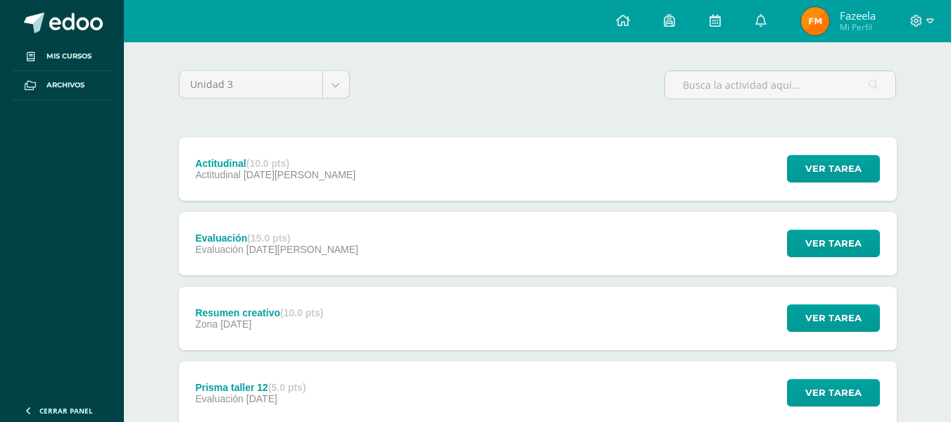
scroll to position [70, 0]
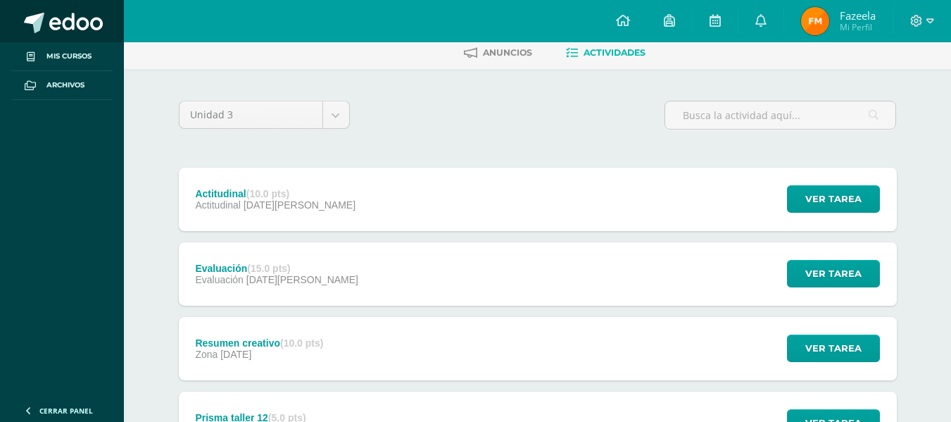
click at [63, 32] on span at bounding box center [75, 23] width 53 height 21
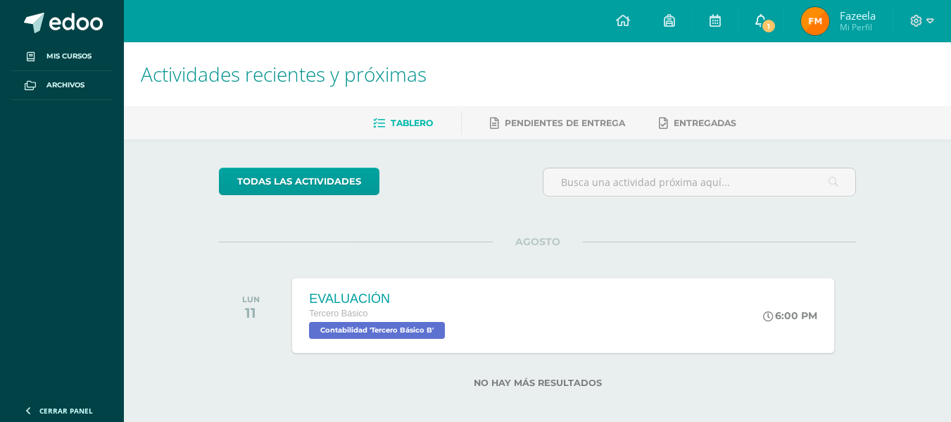
click at [752, 25] on link "1" at bounding box center [760, 21] width 45 height 42
